Goal: Task Accomplishment & Management: Use online tool/utility

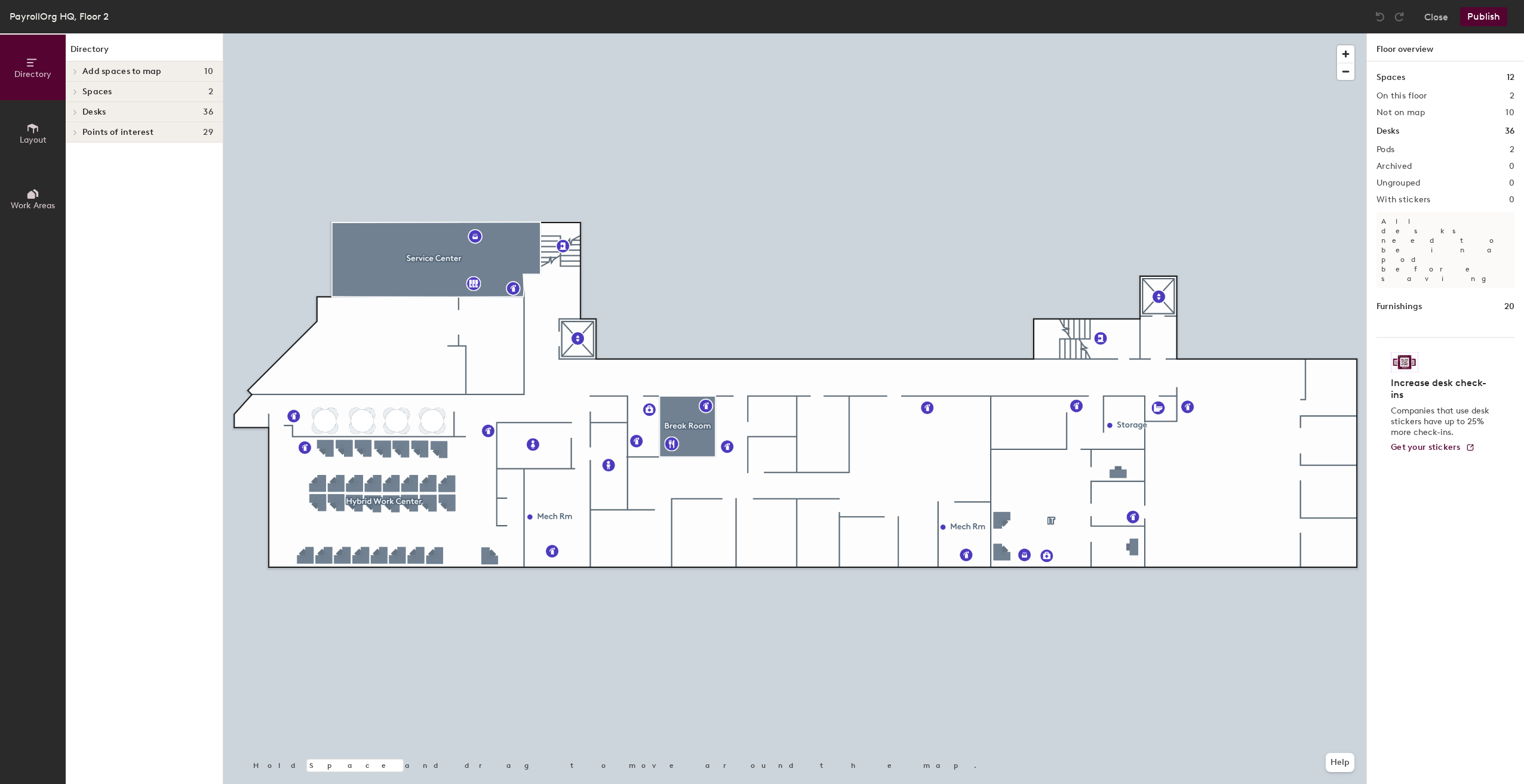
drag, startPoint x: 35, startPoint y: 146, endPoint x: 57, endPoint y: 155, distance: 23.8
click at [36, 146] on button "Layout" at bounding box center [33, 133] width 66 height 66
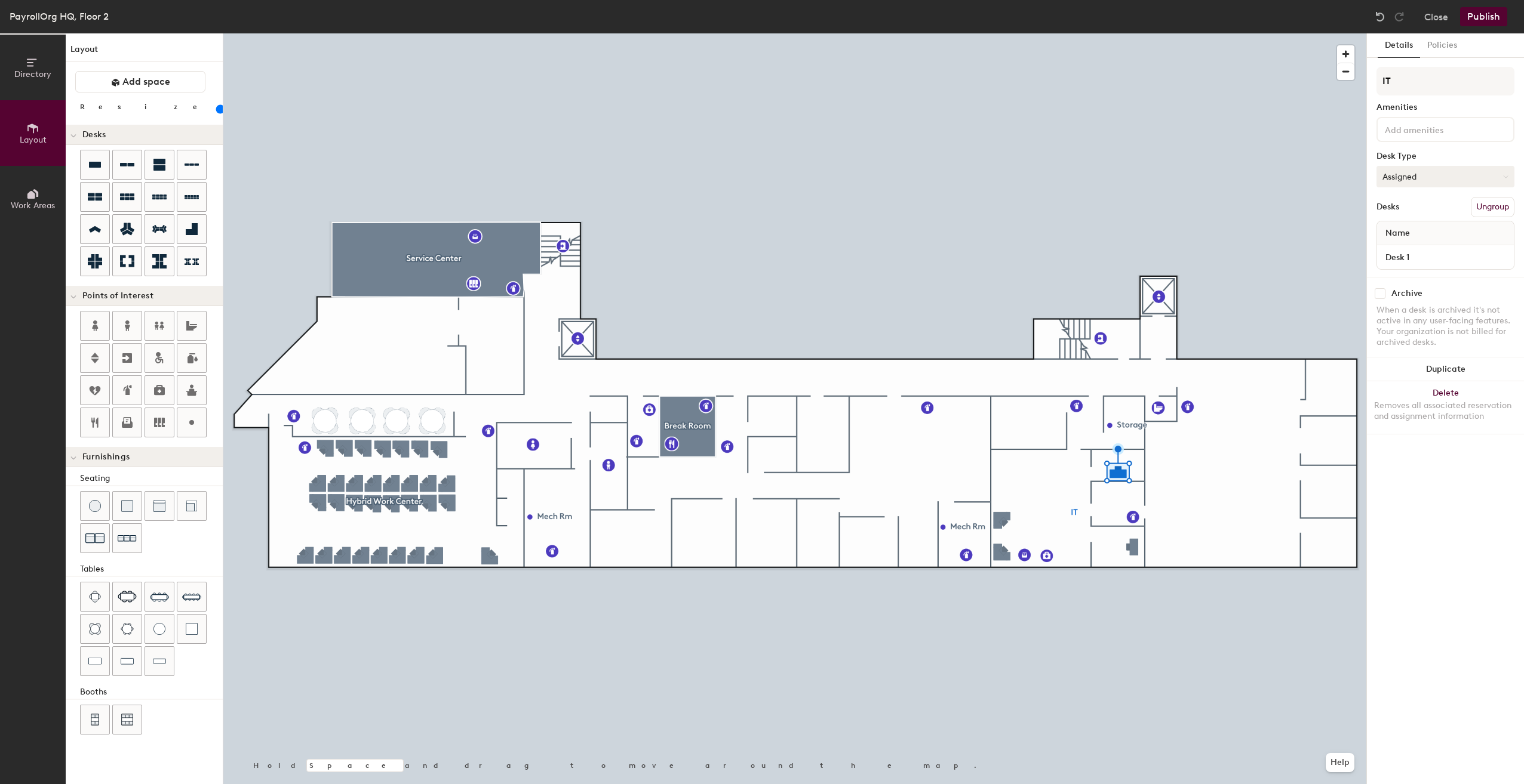
click at [1507, 180] on button "Assigned" at bounding box center [1445, 177] width 138 height 21
click at [1423, 252] on div "Hoteled" at bounding box center [1436, 249] width 119 height 17
click at [1483, 17] on button "Publish" at bounding box center [1483, 16] width 48 height 19
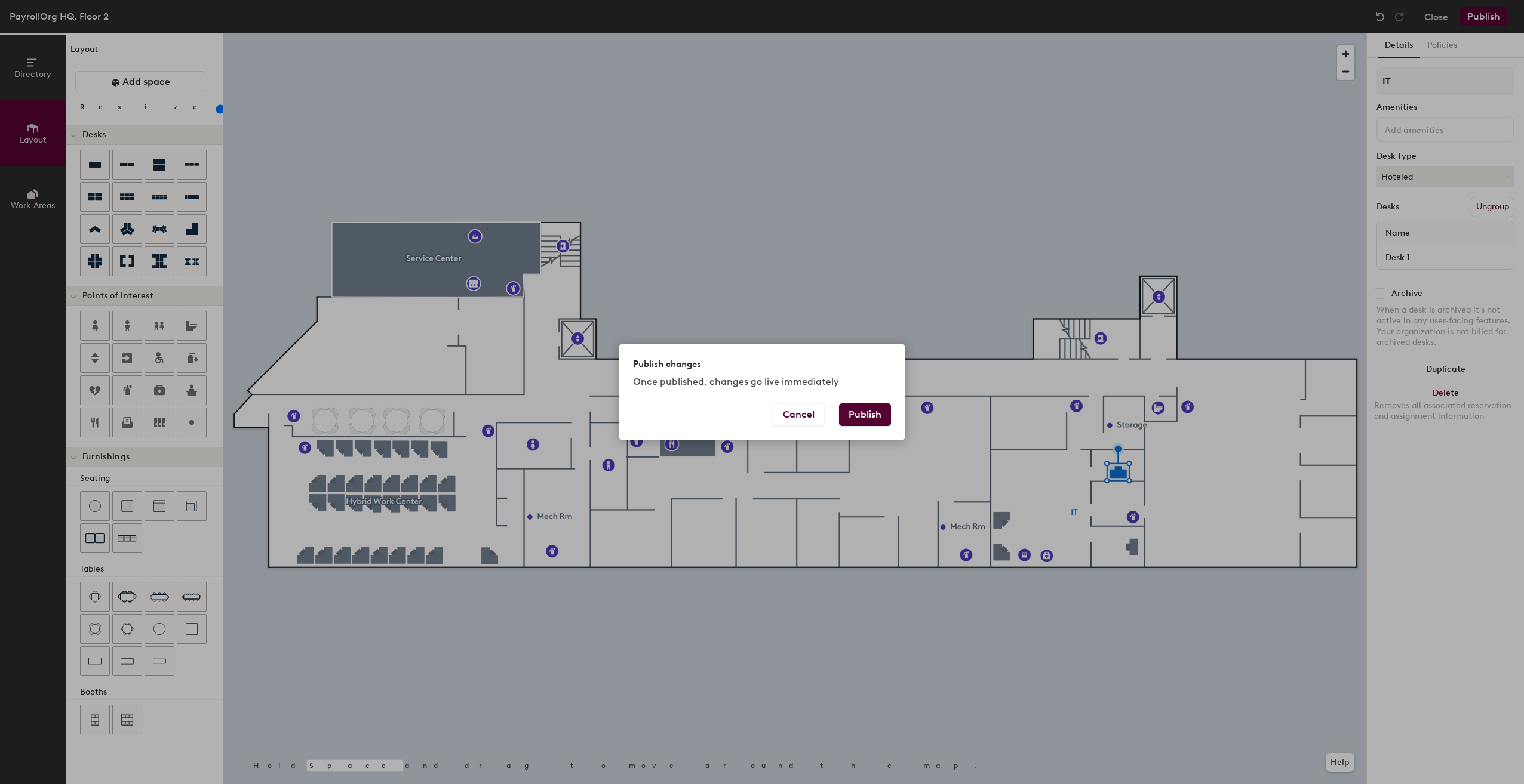
click at [877, 411] on button "Publish" at bounding box center [865, 414] width 52 height 22
type input "20"
